Goal: Transaction & Acquisition: Purchase product/service

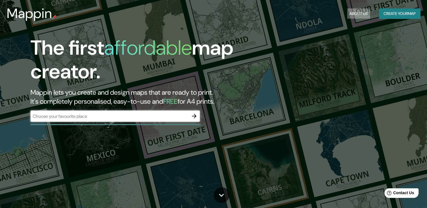
click at [354, 11] on button "About Us" at bounding box center [358, 13] width 23 height 10
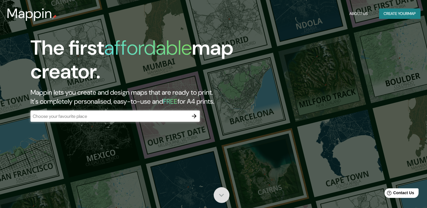
click at [226, 195] on icon at bounding box center [221, 195] width 10 height 10
click at [194, 119] on icon "button" at bounding box center [194, 116] width 7 height 7
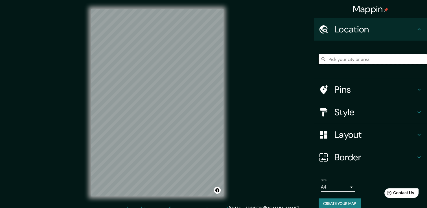
click at [360, 58] on input "Pick your city or area" at bounding box center [372, 59] width 108 height 10
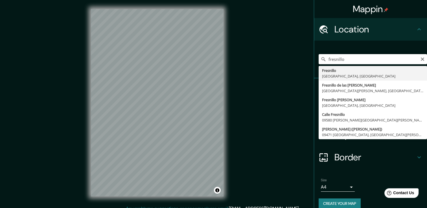
type input "[GEOGRAPHIC_DATA], [GEOGRAPHIC_DATA], [GEOGRAPHIC_DATA]"
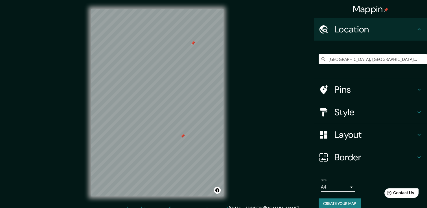
click at [191, 42] on div at bounding box center [193, 43] width 5 height 5
click at [182, 135] on div at bounding box center [182, 136] width 5 height 5
click at [133, 100] on div at bounding box center [131, 102] width 5 height 5
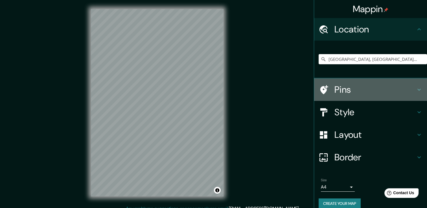
click at [343, 92] on h4 "Pins" at bounding box center [374, 89] width 81 height 11
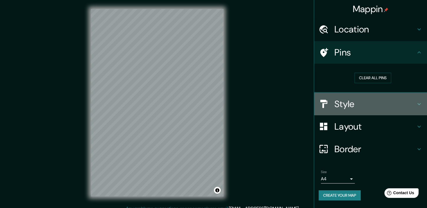
click at [343, 102] on h4 "Style" at bounding box center [374, 103] width 81 height 11
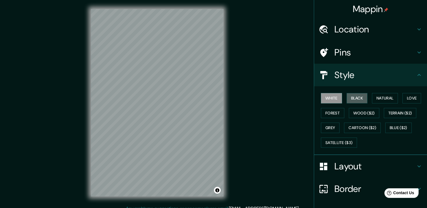
click at [346, 102] on button "Black" at bounding box center [356, 98] width 21 height 10
click at [324, 97] on button "White" at bounding box center [331, 98] width 21 height 10
click at [188, 52] on div at bounding box center [187, 52] width 5 height 5
